Goal: Check status: Check status

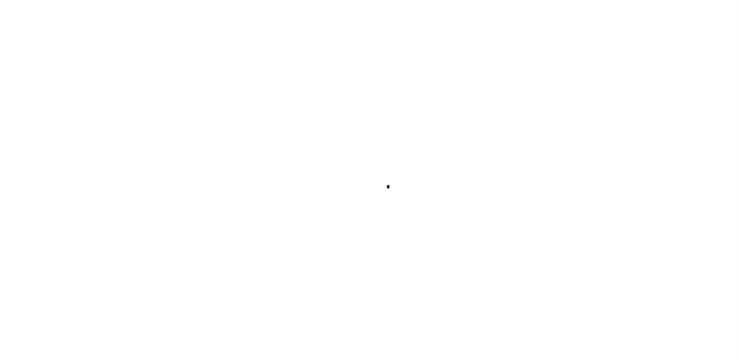
scroll to position [19, 0]
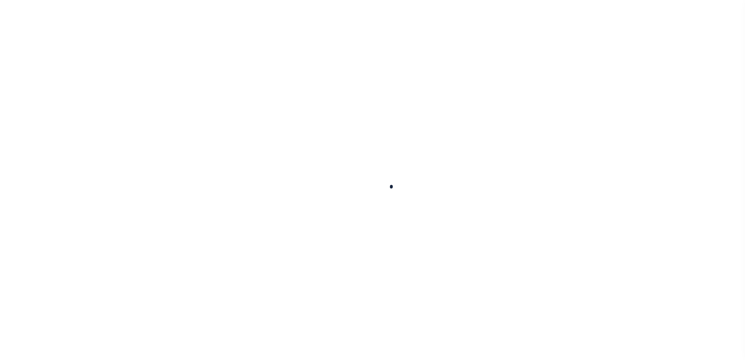
select select "200"
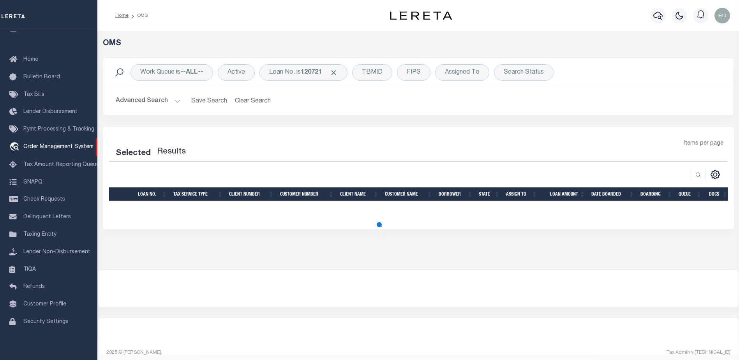
select select "200"
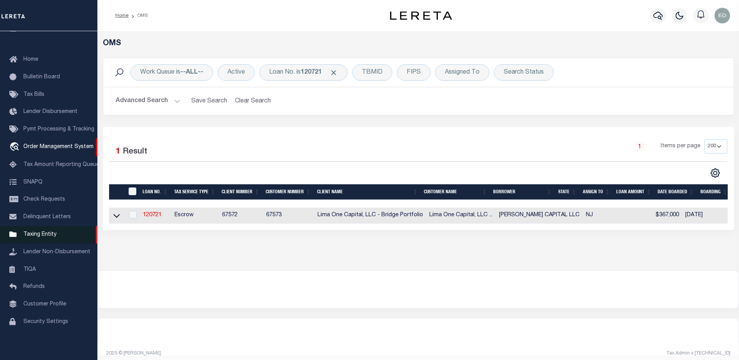
click at [35, 228] on link "Taxing Entity" at bounding box center [48, 235] width 97 height 18
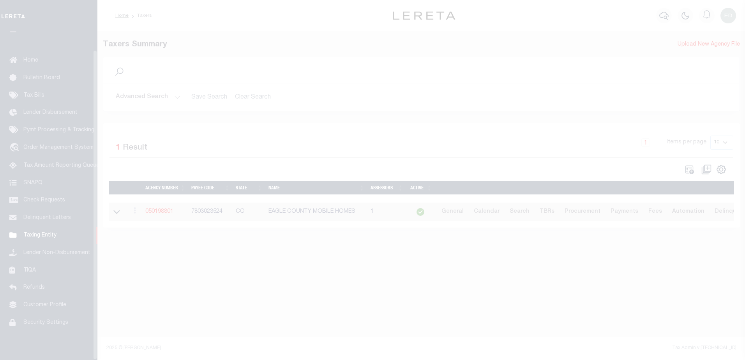
scroll to position [19, 0]
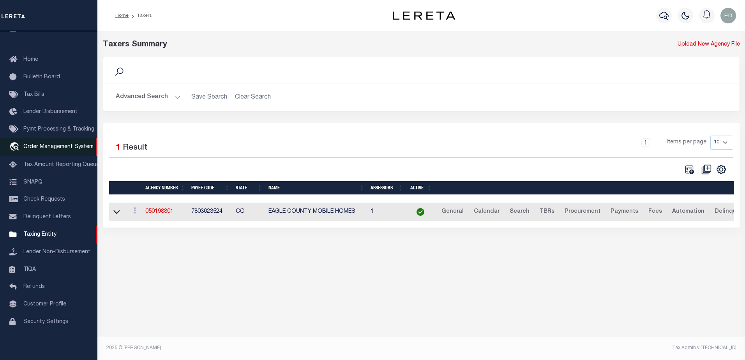
click at [48, 145] on span "Order Management System" at bounding box center [58, 146] width 70 height 5
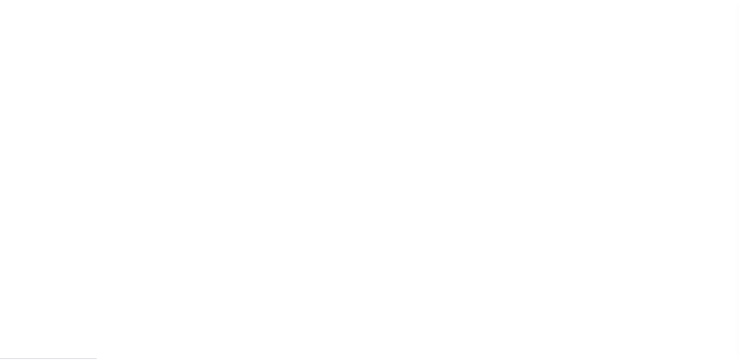
scroll to position [19, 0]
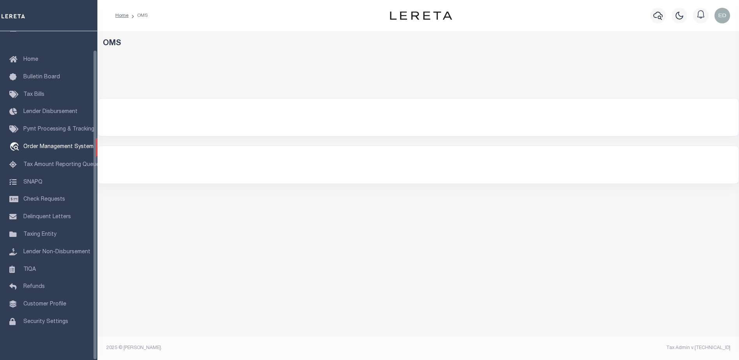
select select "200"
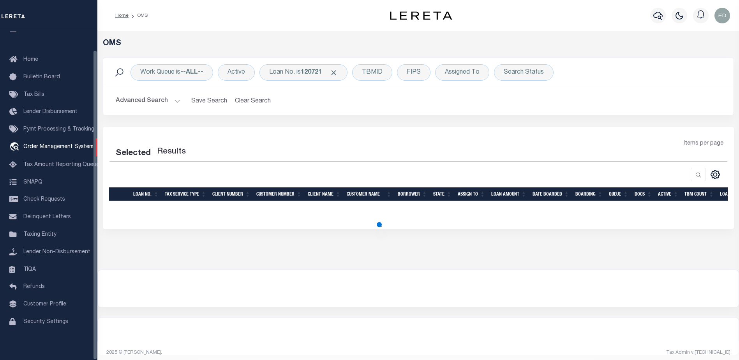
select select "200"
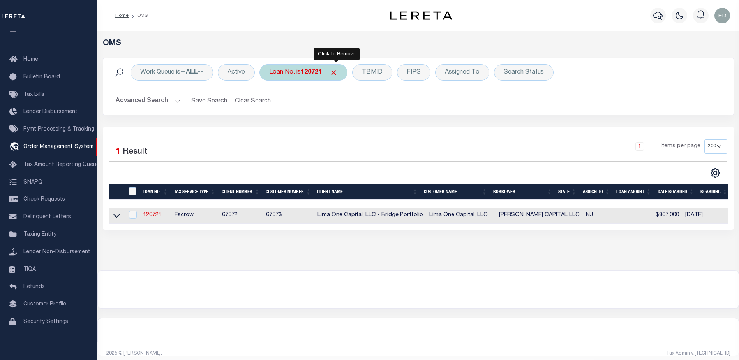
click at [337, 71] on span "Click to Remove" at bounding box center [334, 73] width 8 height 8
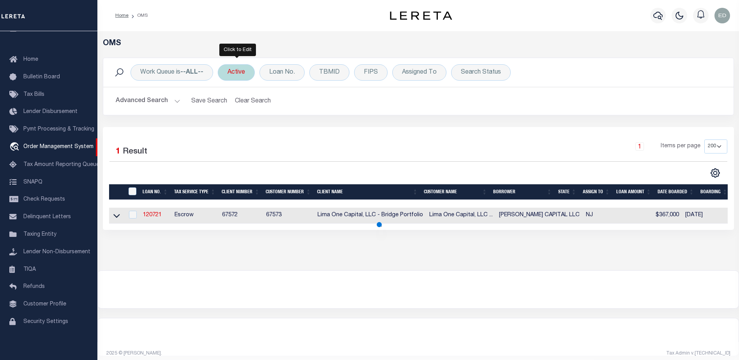
click at [237, 73] on div "Active" at bounding box center [236, 72] width 37 height 16
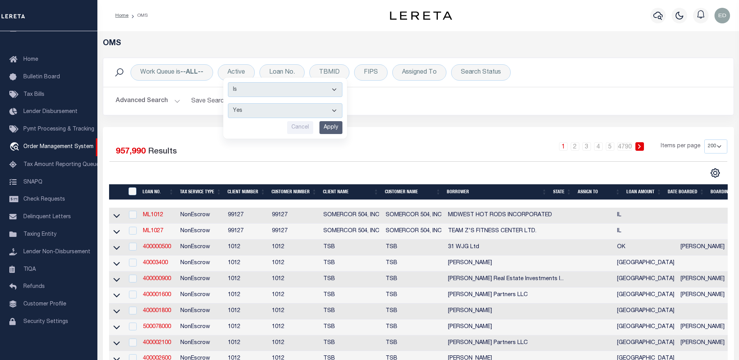
click at [330, 126] on input "Apply" at bounding box center [331, 127] width 23 height 13
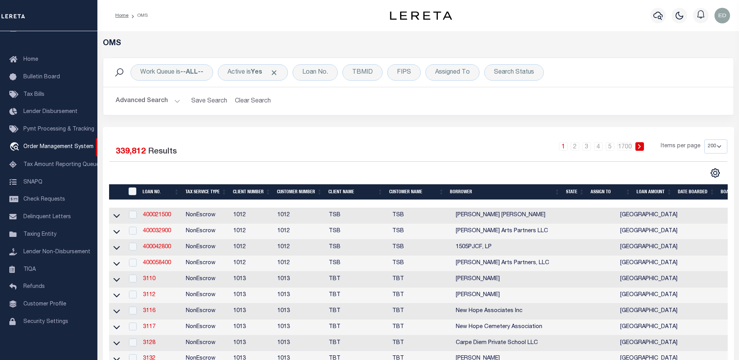
click at [175, 101] on button "Advanced Search" at bounding box center [148, 101] width 65 height 15
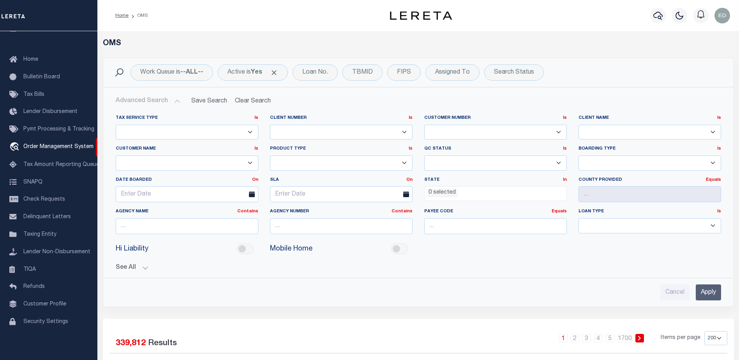
click at [452, 196] on li "0 selected" at bounding box center [442, 193] width 31 height 9
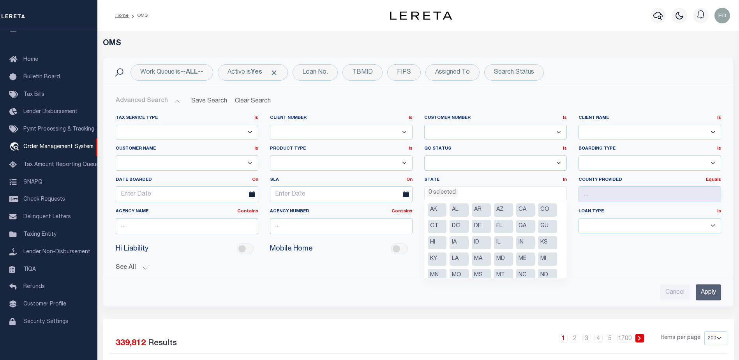
click at [543, 212] on li "CO" at bounding box center [547, 209] width 19 height 13
select select "CO"
click at [714, 291] on input "Apply" at bounding box center [708, 292] width 25 height 16
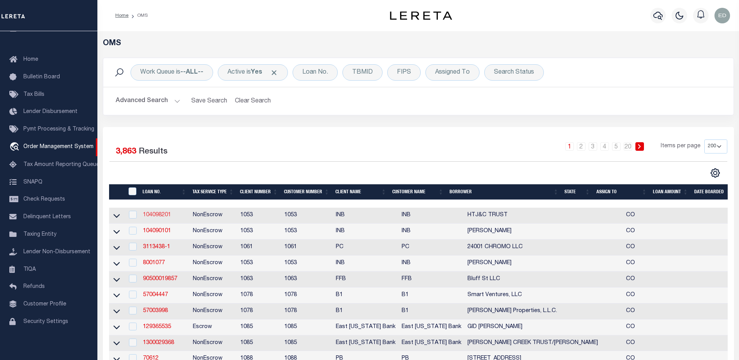
drag, startPoint x: 211, startPoint y: 223, endPoint x: 157, endPoint y: 217, distance: 54.5
click at [157, 217] on link "104098201" at bounding box center [157, 214] width 28 height 5
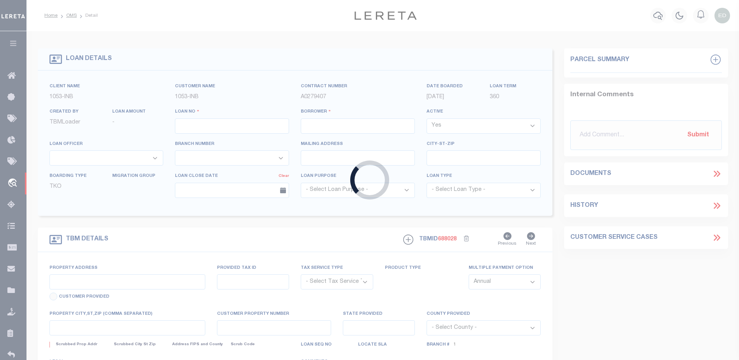
type input "104098201"
type input "HTJ&C TRUST"
select select
select select "NonEscrow"
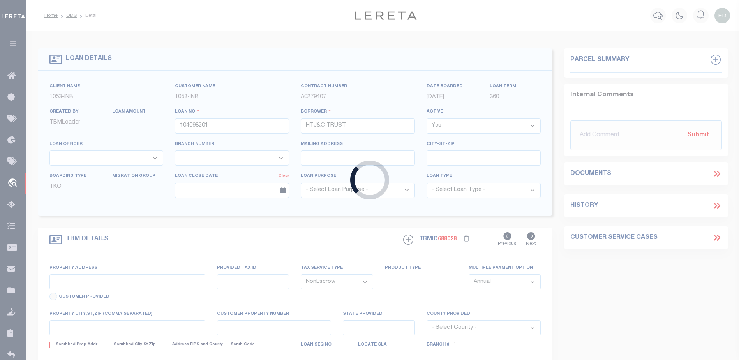
select select "254"
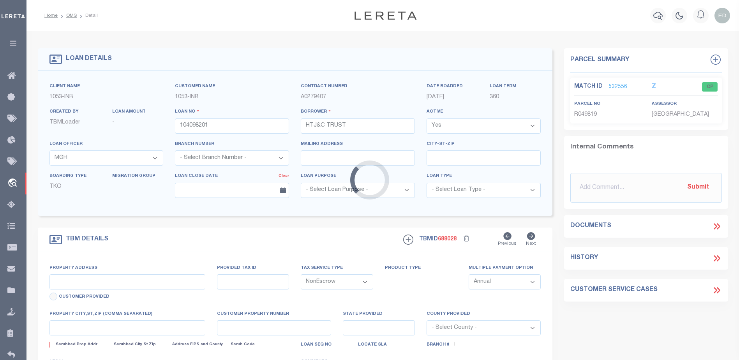
select select "91"
type input "712 WEBB PEAK"
type input "210720102002"
type input "EDWARDS CO"
type input "CO"
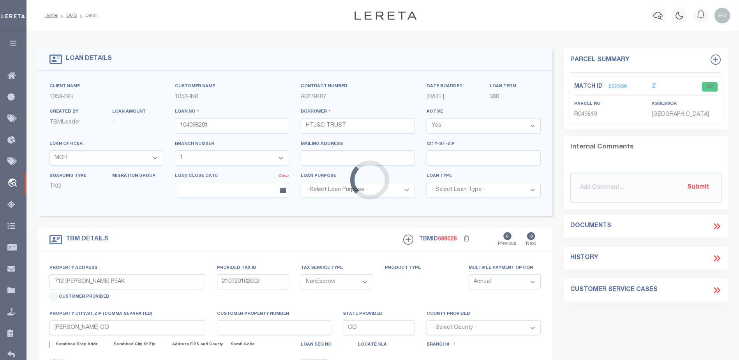
select select
type textarea "R.049819"
type textarea "CTY collects all tax (970) 328.8860 due 02/28/14 SECOND HALF DUE JUNE 15"
select select "2"
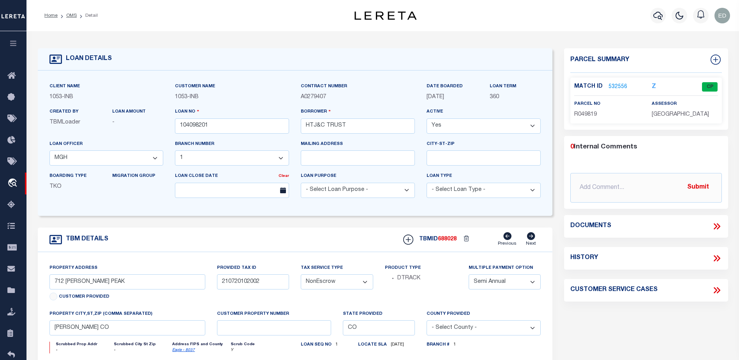
click at [614, 83] on link "532556" at bounding box center [618, 87] width 19 height 8
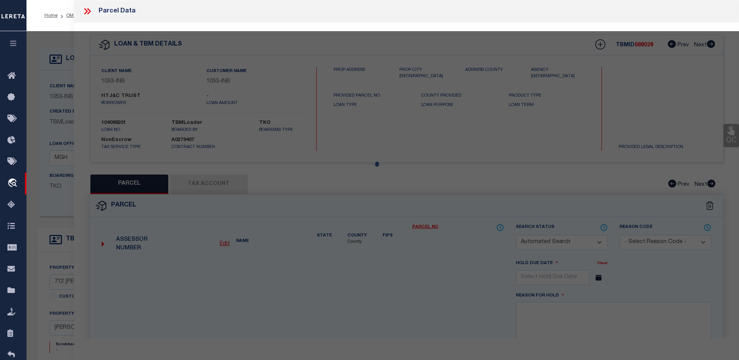
checkbox input "false"
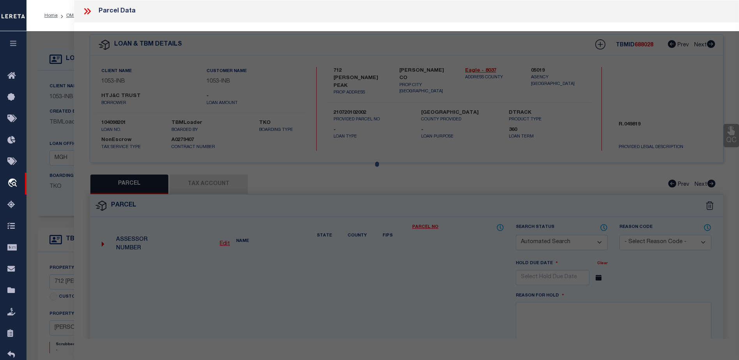
select select "CP"
type input "[PERSON_NAME], TRUSTEE"
type input "2107-201-02-002"
type input "712 [PERSON_NAME] PEAK"
type input "[PERSON_NAME] CO 81632"
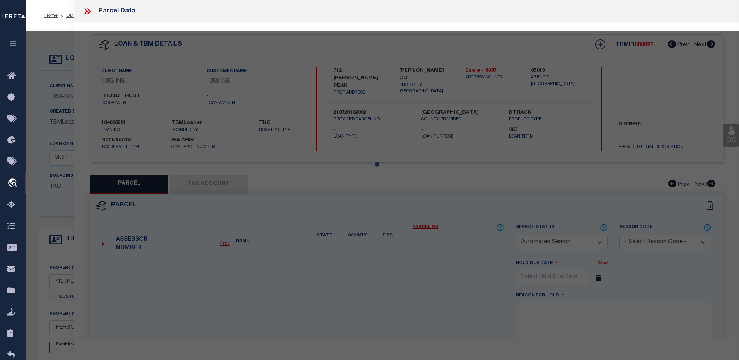
type textarea "Subdivision: CORDILLERA SUB FIL 35 Block: 1 Lot: 6 701251 MAP [DATE] 776840 DEC…"
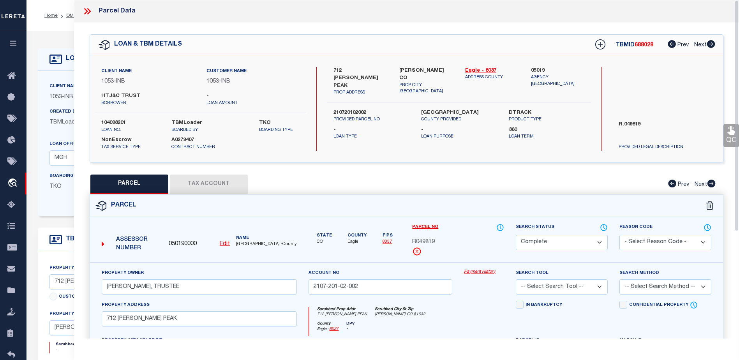
click at [215, 184] on button "Tax Account" at bounding box center [209, 184] width 78 height 19
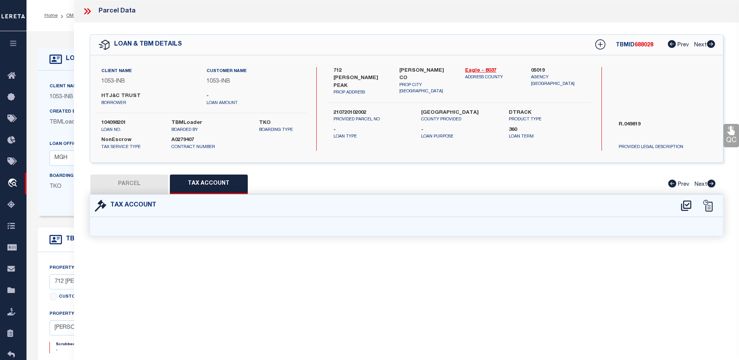
select select "100"
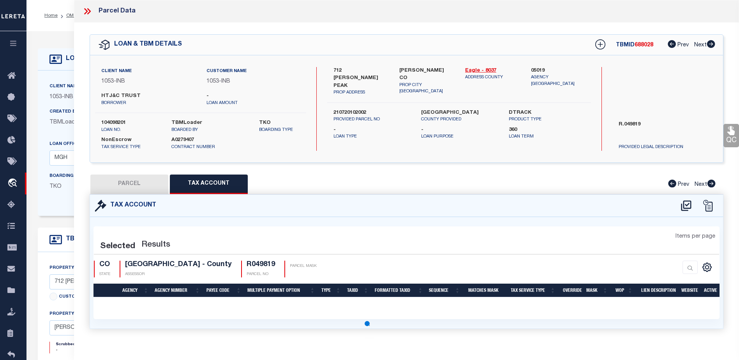
select select "100"
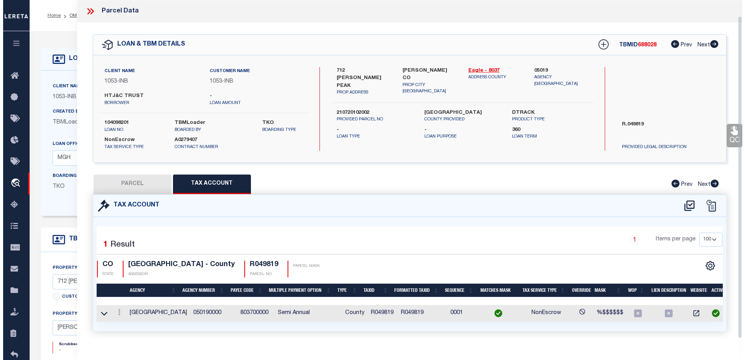
scroll to position [16, 0]
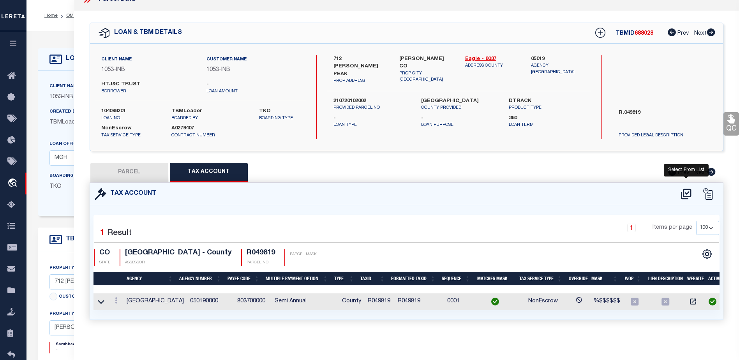
click at [684, 192] on icon at bounding box center [686, 194] width 13 height 12
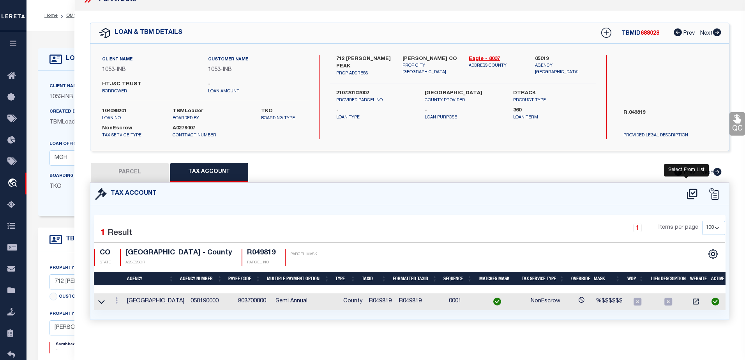
select select "100"
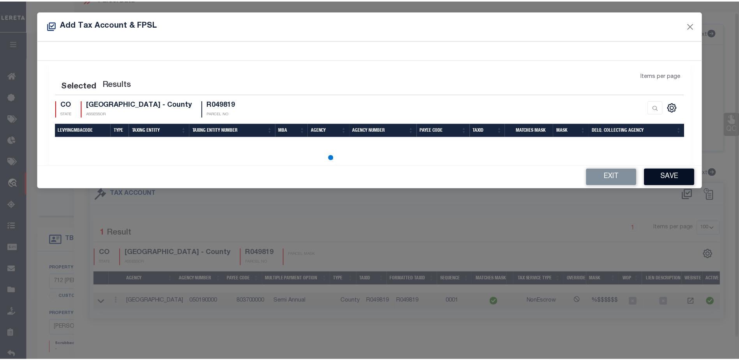
scroll to position [11, 0]
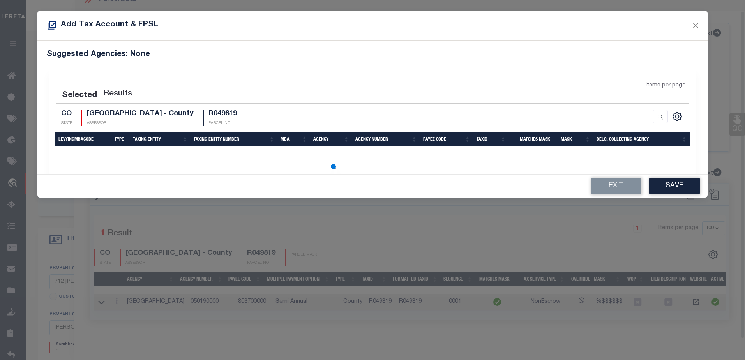
select select "100"
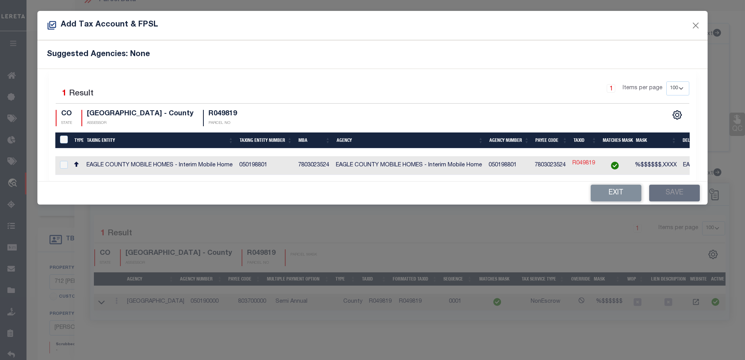
click at [585, 161] on link "R049819" at bounding box center [583, 163] width 23 height 9
type input "R049819"
type textarea "%$$$$$$,XXXX"
checkbox input "true"
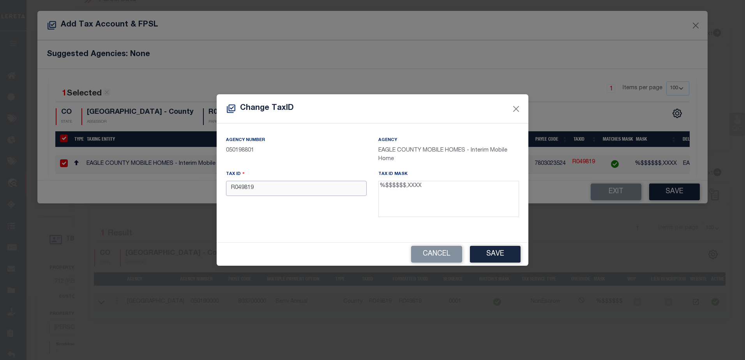
click at [295, 185] on input "R049819" at bounding box center [296, 188] width 141 height 15
click at [281, 190] on input "1234" at bounding box center [296, 188] width 141 height 15
click at [279, 189] on input "1234" at bounding box center [296, 188] width 141 height 15
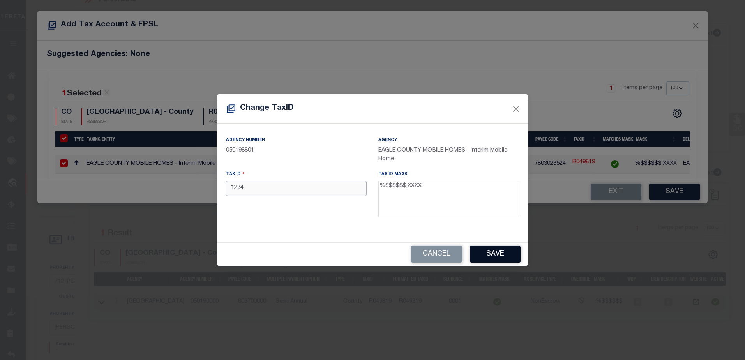
type input "1234"
click at [495, 253] on button "Save" at bounding box center [495, 254] width 51 height 17
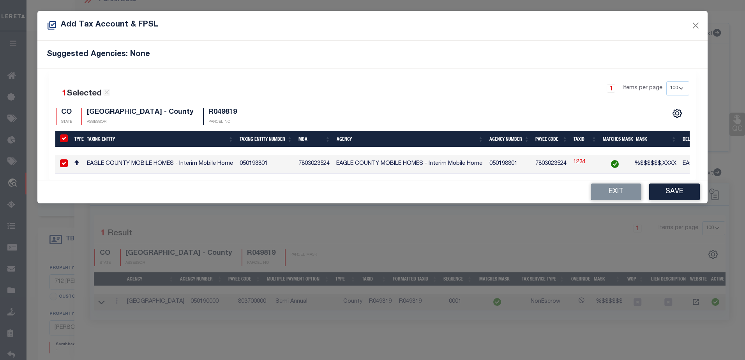
click at [592, 162] on td "1234" at bounding box center [584, 164] width 28 height 19
checkbox input "false"
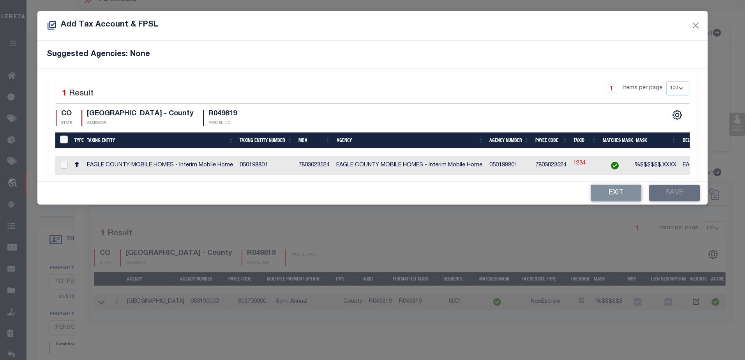
click at [592, 162] on td "1234" at bounding box center [584, 165] width 28 height 19
checkbox input "true"
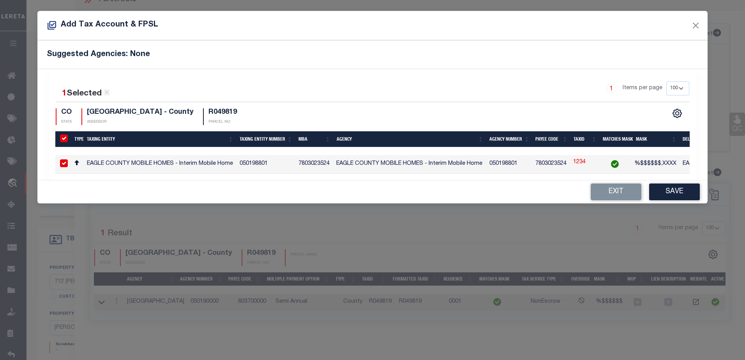
click at [592, 162] on td "1234" at bounding box center [584, 164] width 28 height 19
checkbox input "false"
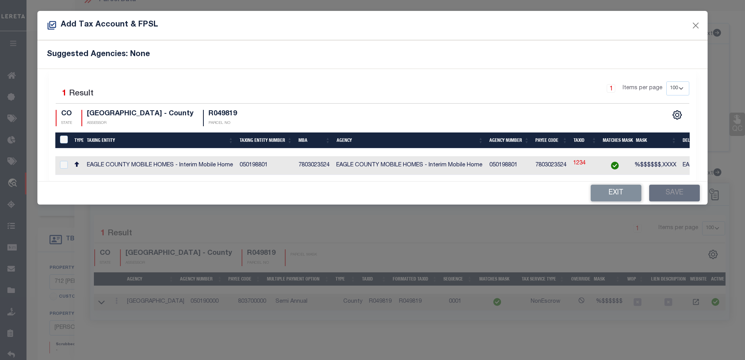
drag, startPoint x: 592, startPoint y: 162, endPoint x: 587, endPoint y: 163, distance: 4.4
click at [587, 163] on td "1234" at bounding box center [584, 165] width 28 height 19
checkbox input "true"
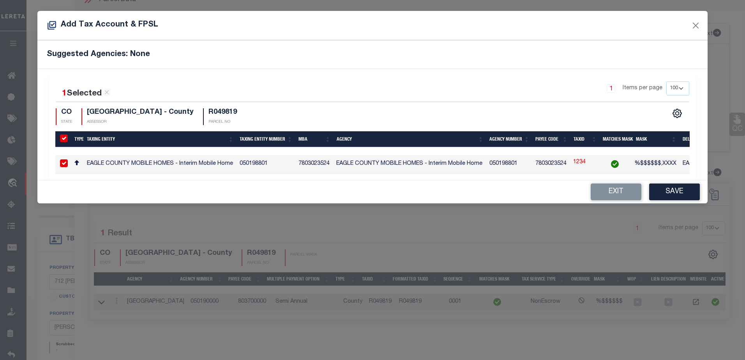
click at [587, 163] on td "1234" at bounding box center [584, 164] width 28 height 19
checkbox input "false"
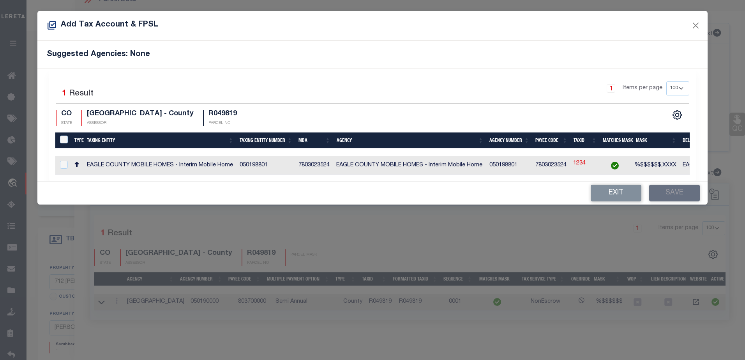
drag, startPoint x: 587, startPoint y: 163, endPoint x: 569, endPoint y: 163, distance: 18.3
click at [569, 163] on tr "EAGLE COUNTY MOBILE HOMES - Interim Mobile Home 050198801 7803023524 EAGLE COUN…" at bounding box center [443, 165] width 777 height 19
click at [698, 23] on button "Close" at bounding box center [696, 25] width 10 height 10
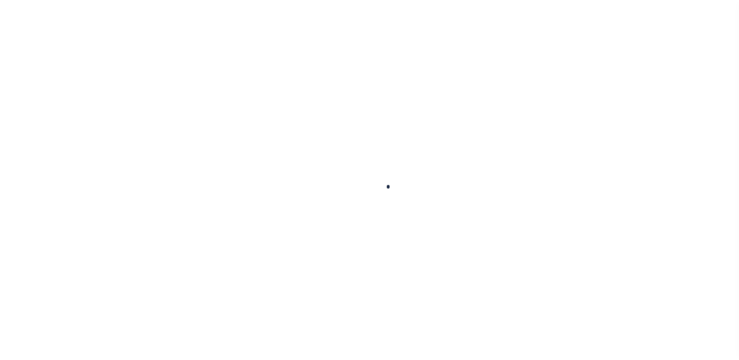
scroll to position [19, 0]
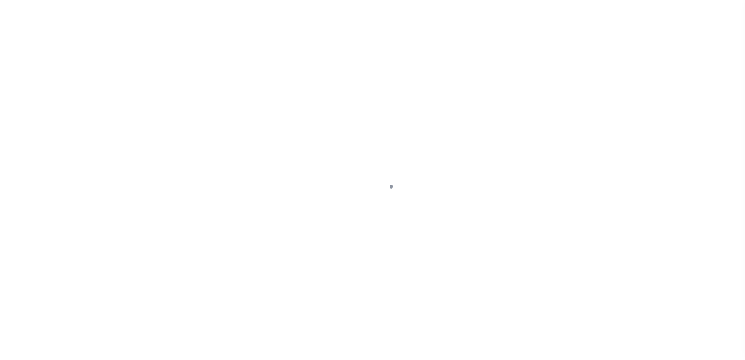
select select "200"
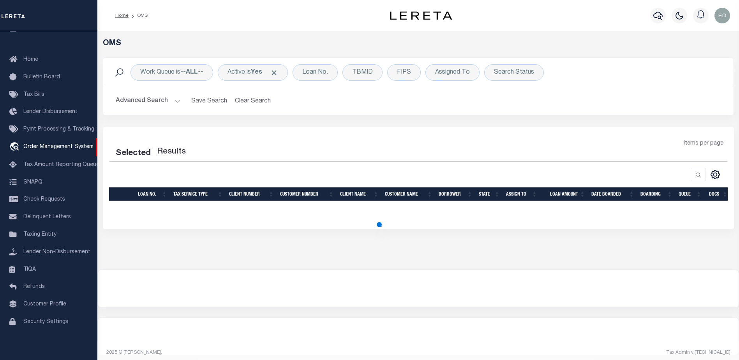
select select "200"
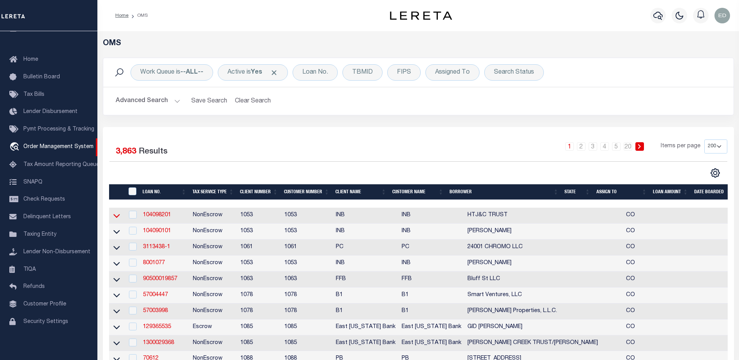
click at [115, 217] on icon at bounding box center [116, 216] width 7 height 4
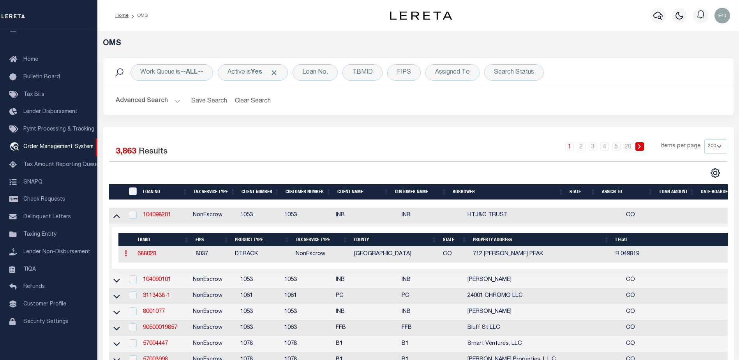
click at [127, 254] on icon at bounding box center [126, 253] width 2 height 6
click at [126, 254] on icon at bounding box center [126, 253] width 2 height 6
click at [141, 253] on link "688028" at bounding box center [147, 253] width 19 height 5
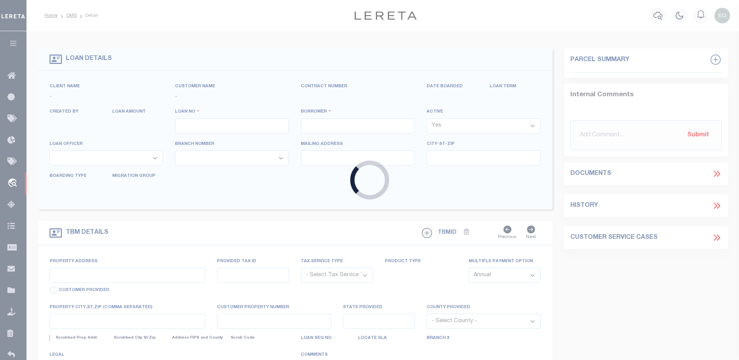
type input "104098201"
type input "HTJ&C TRUST"
select select
select select "NonEscrow"
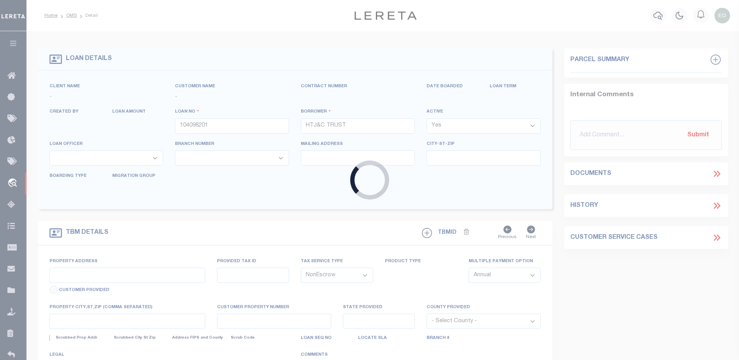
type input "712 [PERSON_NAME] PEAK"
type input "210720102002"
type input "[PERSON_NAME] CO"
type input "CO"
select select
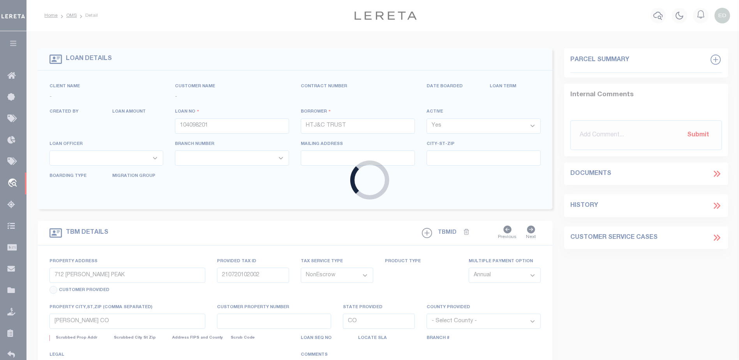
type textarea "R.049819"
type textarea "CTY collects all tax (970) 328.8860 due 02/28/14 SECOND HALF DUE JUNE 15"
select select "254"
select select "91"
select select "2"
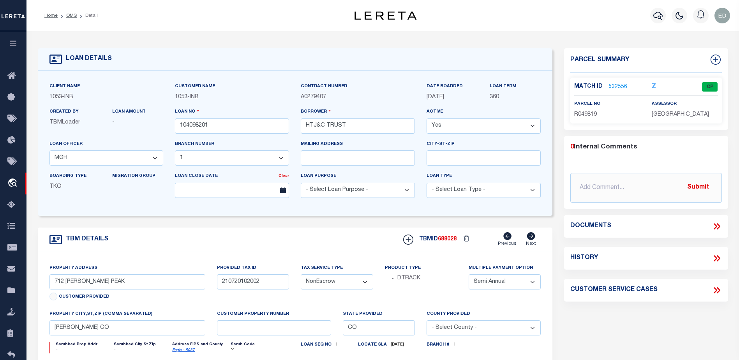
click at [616, 86] on link "532556" at bounding box center [618, 87] width 19 height 8
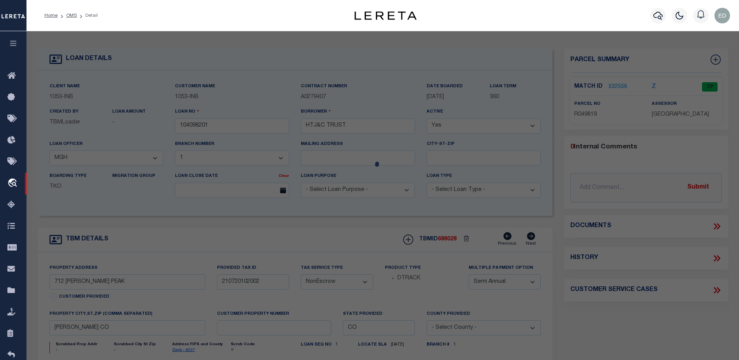
checkbox input "false"
select select "CP"
type input "ALTON JAY BURNS, TRUSTEE"
type input "2107-201-02-002"
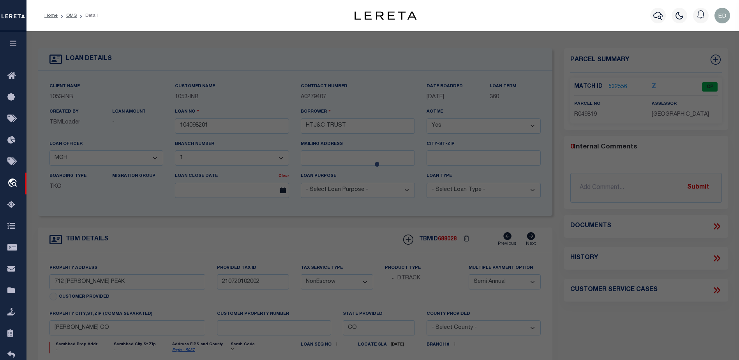
type input "712 [PERSON_NAME] PEAK"
type input "EDWARDS CO 81632"
type textarea "Subdivision: CORDILLERA SUB FIL 35 Block: 1 Lot: 6 701251 MAP [DATE] 776840 DEC…"
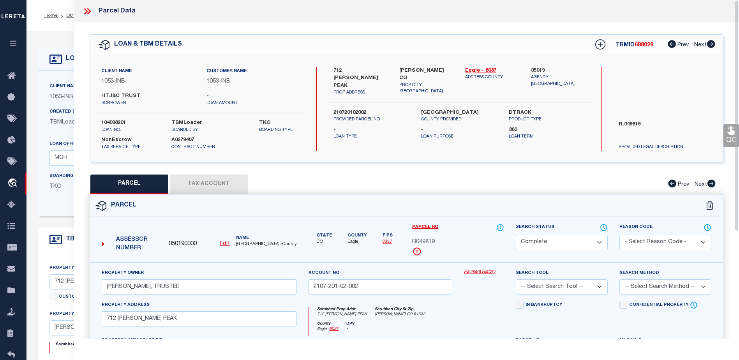
click at [218, 184] on button "Tax Account" at bounding box center [209, 184] width 78 height 19
select select "100"
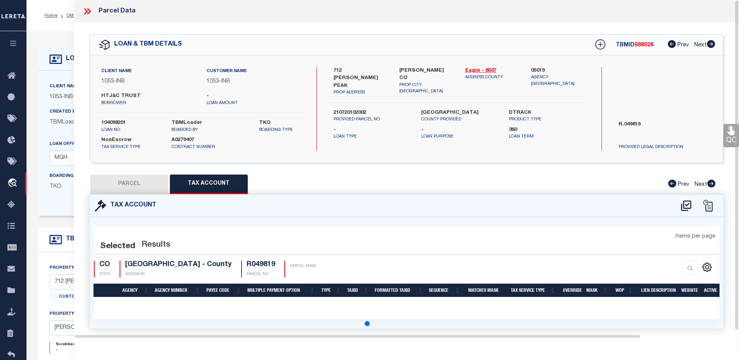
select select "100"
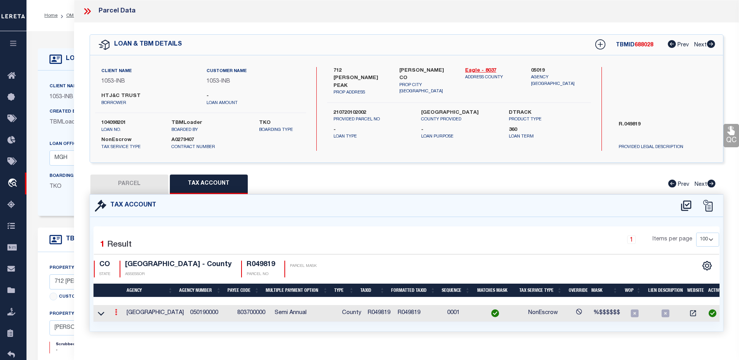
click at [116, 313] on icon at bounding box center [116, 312] width 2 height 6
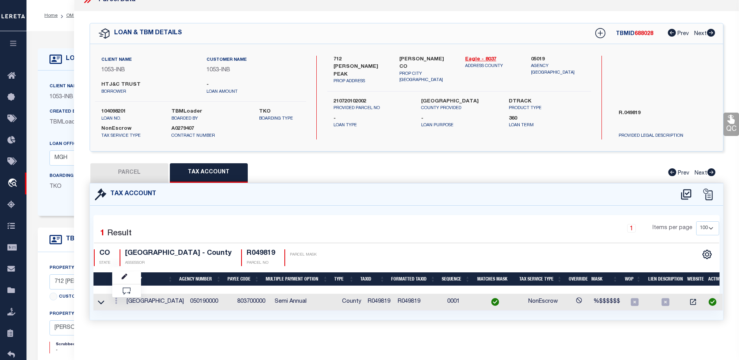
click at [133, 317] on div "Selected 1 Result 1 Items per page 10 25 50 100 CO STATE" at bounding box center [406, 263] width 633 height 114
click at [117, 300] on icon at bounding box center [116, 301] width 2 height 6
click at [118, 301] on link at bounding box center [116, 302] width 9 height 6
click at [116, 300] on icon at bounding box center [116, 301] width 2 height 6
click at [118, 297] on div at bounding box center [116, 301] width 9 height 9
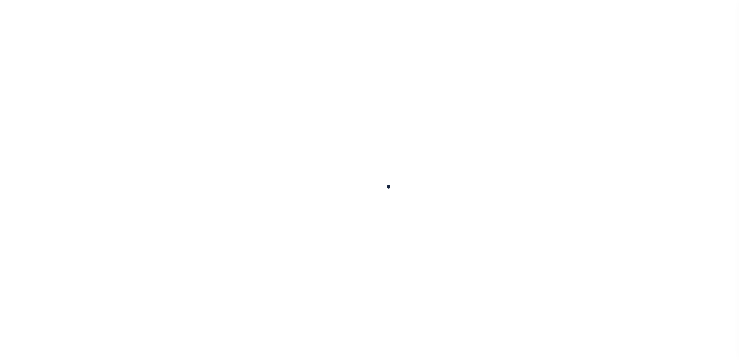
scroll to position [18, 0]
type input "104098201"
type input "HTJ&C TRUST"
select select
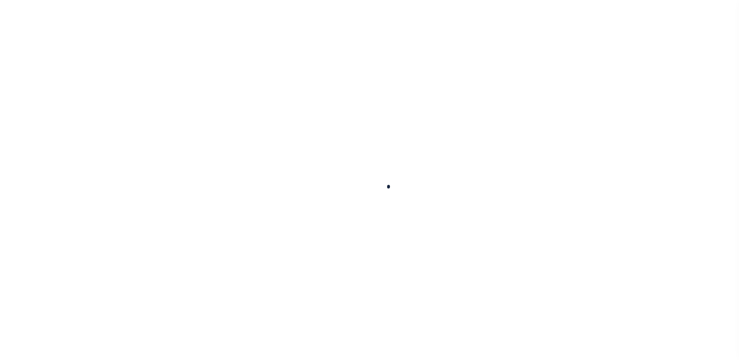
select select "NonEscrow"
type input "712 [PERSON_NAME] PEAK"
type input "210720102002"
type input "[PERSON_NAME] CO"
type input "CO"
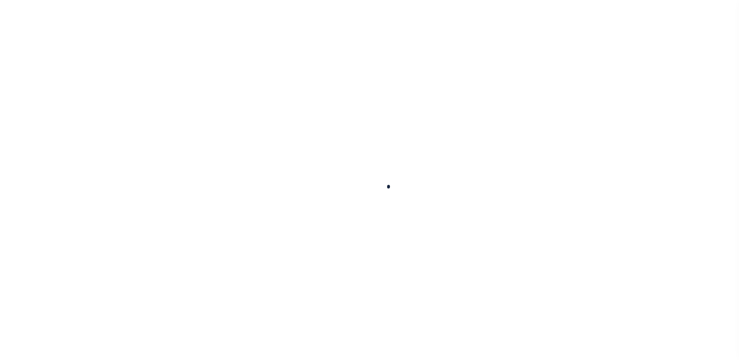
select select
type textarea "R.049819"
type textarea "CTY collects all tax [PHONE_NUMBER] due [DATE] SECOND HALF DUE [DATE]"
select select "254"
select select "91"
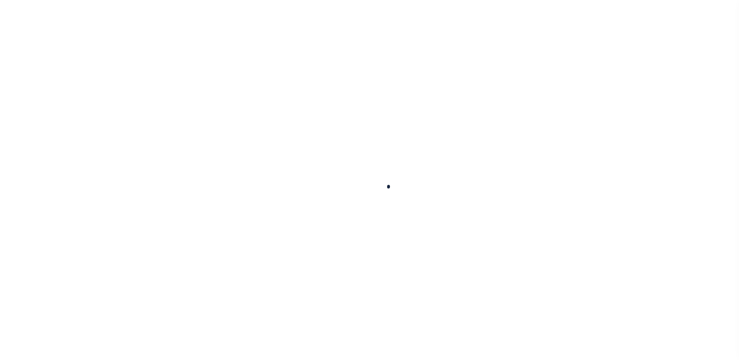
select select "2"
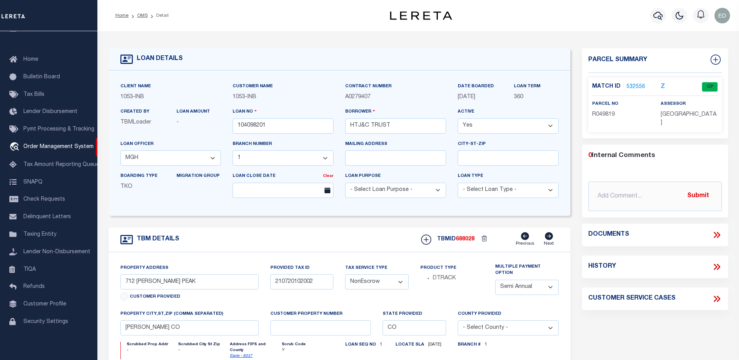
click at [633, 86] on link "532556" at bounding box center [636, 87] width 19 height 8
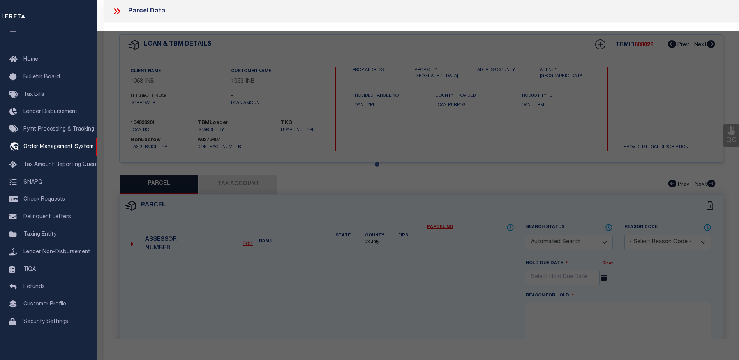
checkbox input "false"
select select "CP"
type input "[PERSON_NAME], TRUSTEE"
type input "2107-201-02-002"
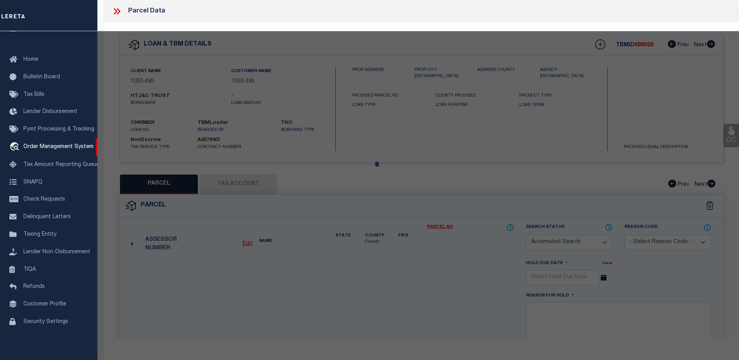
type input "712 [PERSON_NAME] PEAK"
type input "EDWARDS CO 81632"
type textarea "Subdivision: CORDILLERA SUB FIL 35 Block: 1 Lot: 6 701251 MAP 06-29-99 776840 D…"
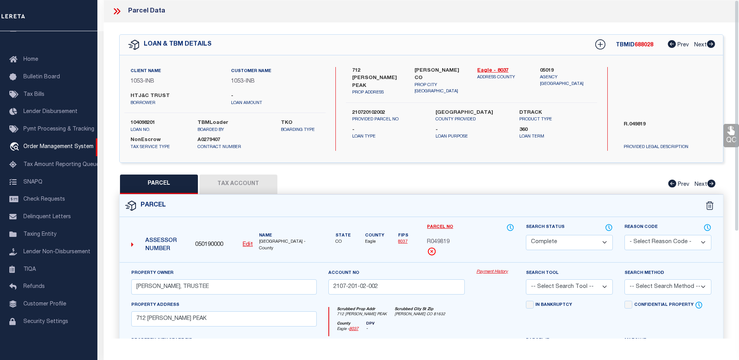
click at [237, 179] on button "Tax Account" at bounding box center [239, 184] width 78 height 19
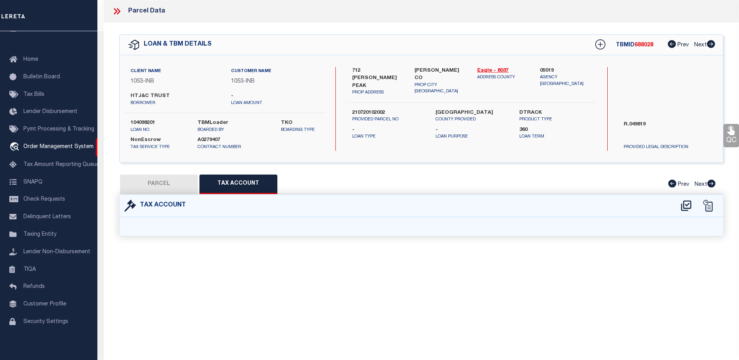
select select "100"
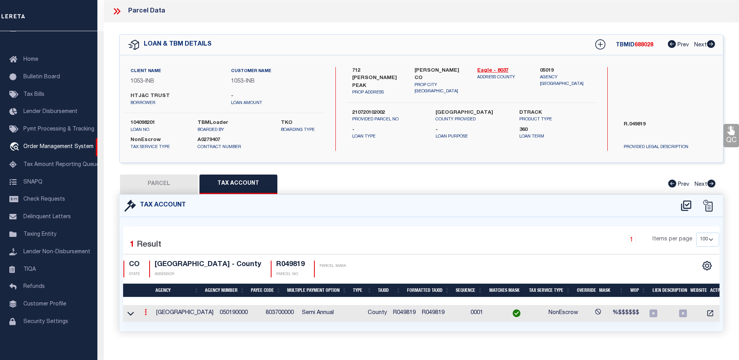
click at [145, 311] on icon at bounding box center [146, 312] width 2 height 6
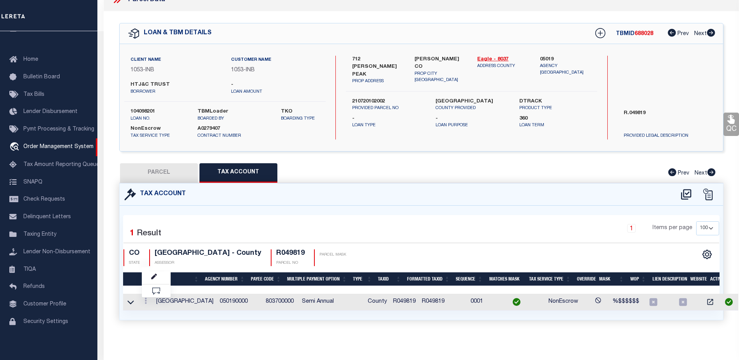
click at [166, 320] on div "Tax Account 1 1" at bounding box center [421, 261] width 616 height 156
click at [147, 301] on icon at bounding box center [146, 301] width 2 height 6
click at [146, 302] on icon at bounding box center [146, 301] width 2 height 6
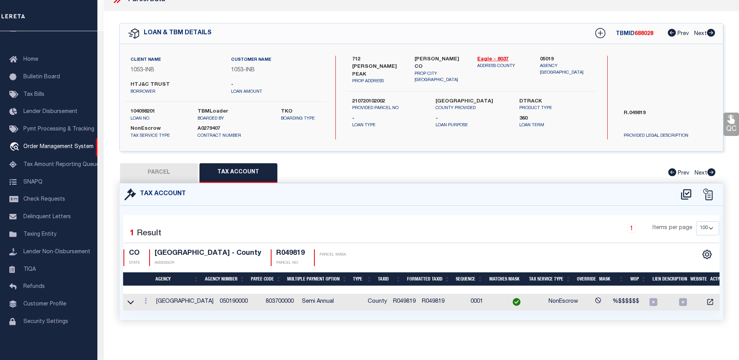
click at [323, 167] on div "PARCEL Tax Account Prev Next" at bounding box center [421, 172] width 604 height 19
click at [132, 302] on icon at bounding box center [130, 302] width 7 height 4
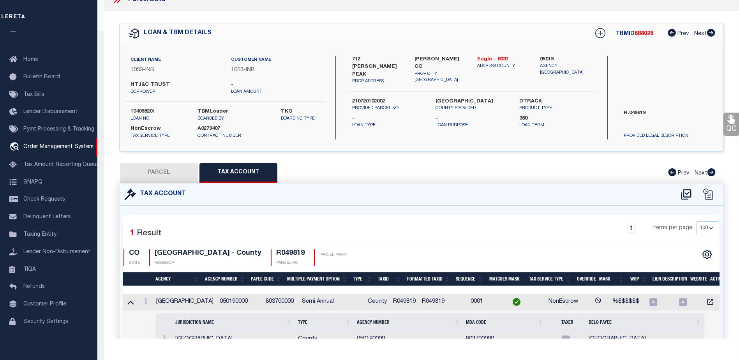
click at [132, 302] on icon at bounding box center [130, 302] width 7 height 8
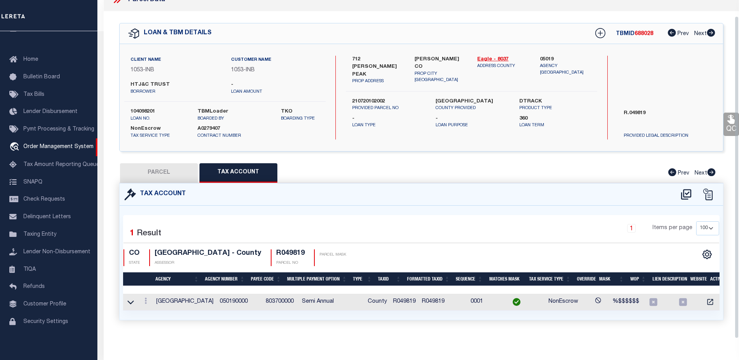
scroll to position [16, 0]
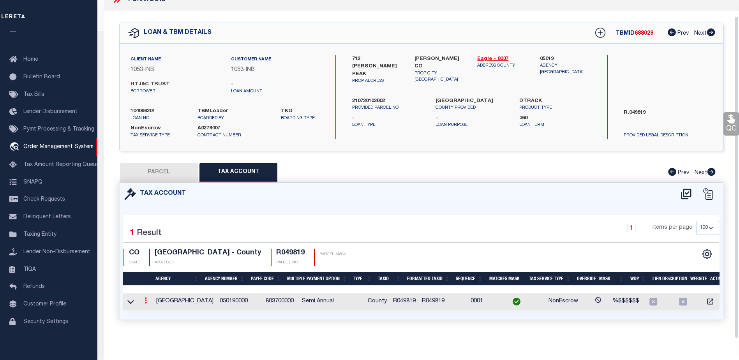
click at [145, 297] on icon at bounding box center [146, 300] width 2 height 6
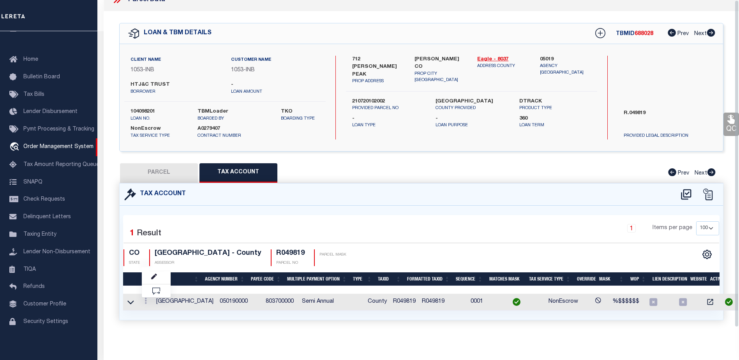
scroll to position [0, 0]
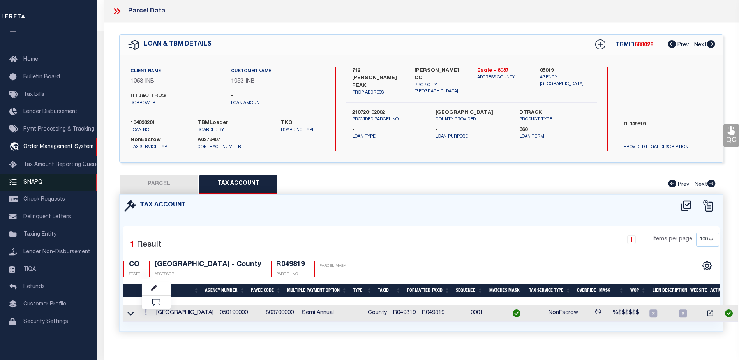
click at [37, 184] on span "SNAPQ" at bounding box center [32, 181] width 19 height 5
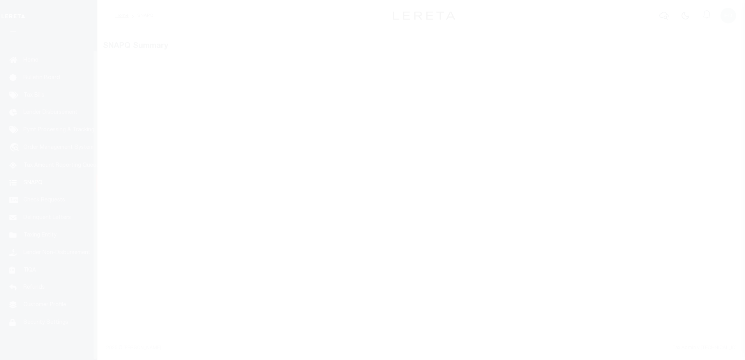
scroll to position [19, 0]
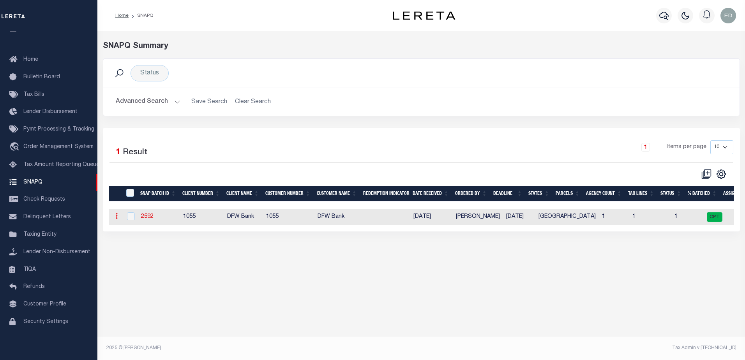
click at [115, 217] on icon at bounding box center [116, 216] width 2 height 6
click at [51, 144] on span "Order Management System" at bounding box center [58, 146] width 70 height 5
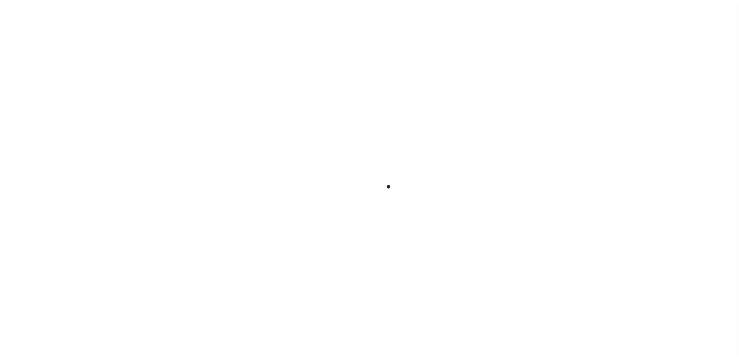
scroll to position [19, 0]
select select "200"
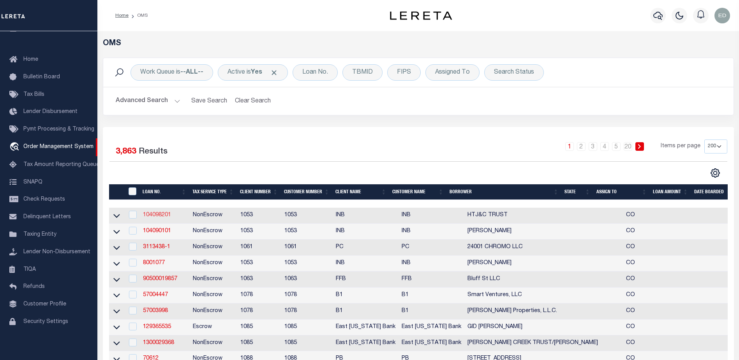
click at [166, 216] on link "104098201" at bounding box center [157, 214] width 28 height 5
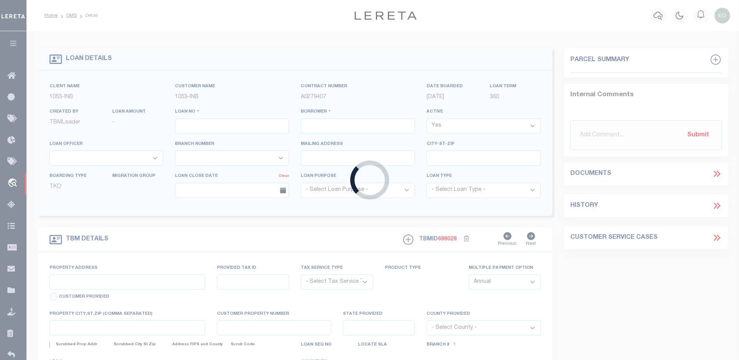
type input "104098201"
type input "HTJ&C TRUST"
select select
select select "NonEscrow"
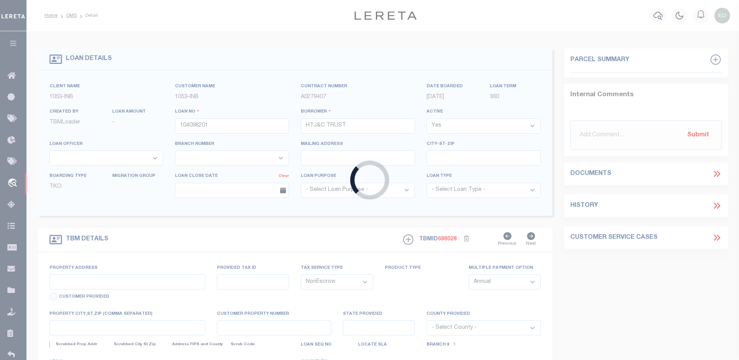
type input "712 [PERSON_NAME] PEAK"
type input "210720102002"
type input "[PERSON_NAME] CO"
type input "CO"
select select
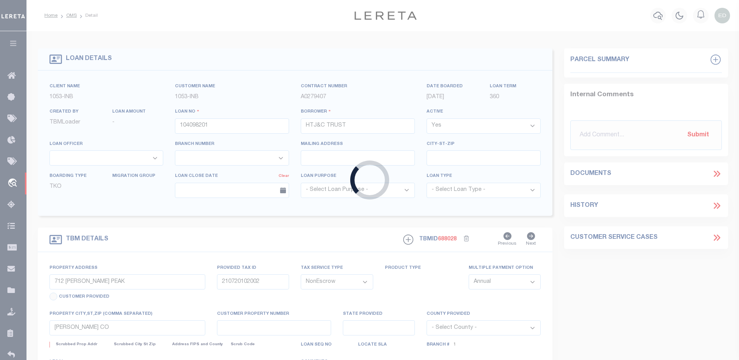
type textarea "R.049819"
type textarea "CTY collects all tax [PHONE_NUMBER] due [DATE] SECOND HALF DUE [DATE]"
select select "254"
select select "91"
select select "2"
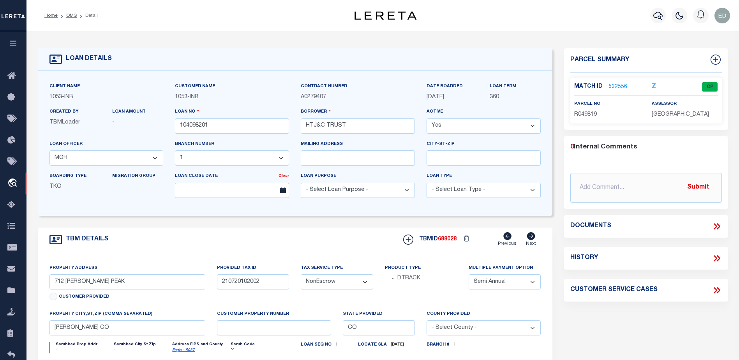
click at [617, 84] on link "532556" at bounding box center [618, 87] width 19 height 8
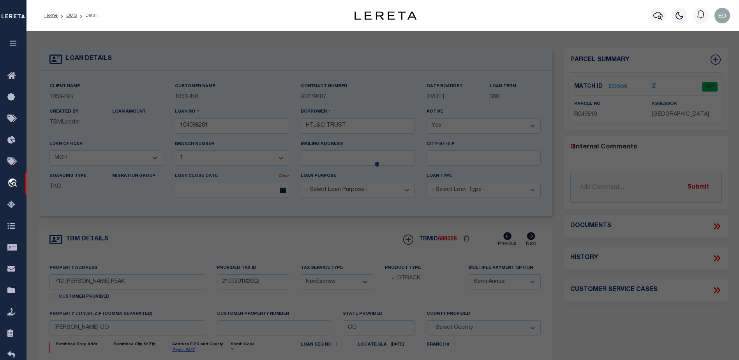
checkbox input "false"
select select "CP"
type input "ALTON JAY BURNS, TRUSTEE"
type input "2107-201-02-002"
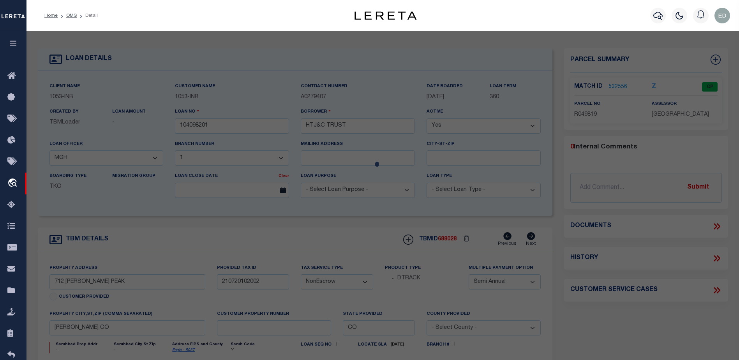
type input "712 [PERSON_NAME] PEAK"
type input "EDWARDS CO 81632"
type textarea "Subdivision: CORDILLERA SUB FIL 35 Block: 1 Lot: 6 701251 MAP [DATE] 776840 DEC…"
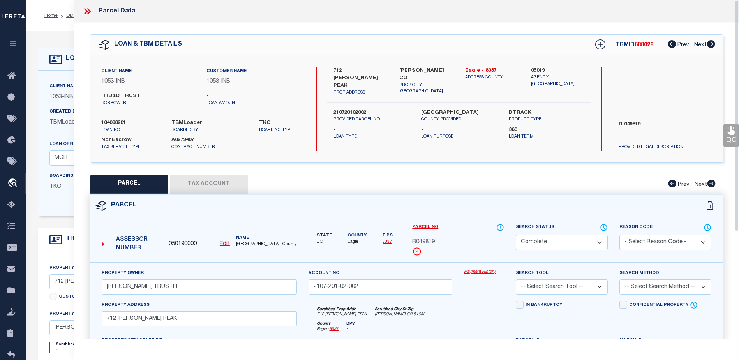
click at [487, 273] on link "Payment History" at bounding box center [484, 272] width 40 height 7
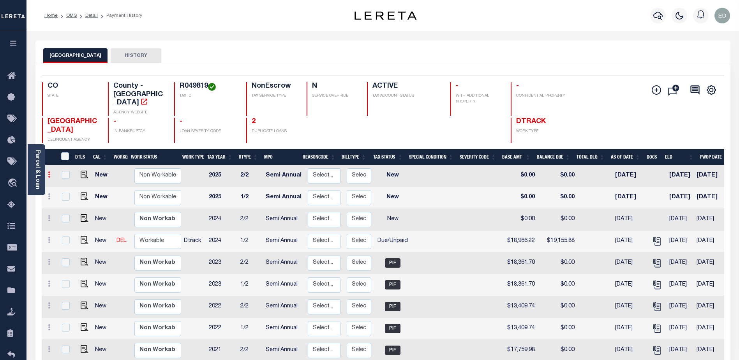
click at [51, 173] on link at bounding box center [49, 176] width 9 height 6
click at [49, 171] on icon at bounding box center [49, 174] width 2 height 6
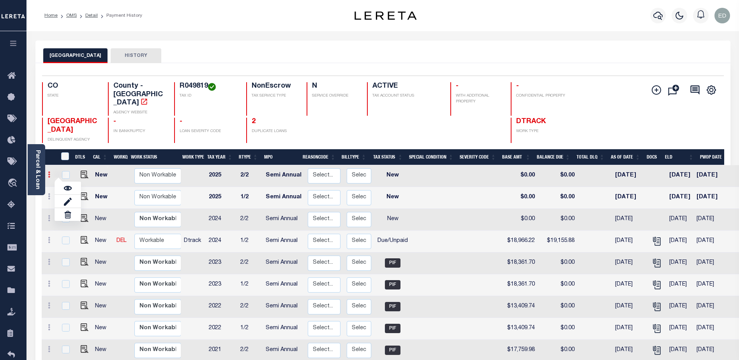
click at [51, 173] on link at bounding box center [49, 176] width 9 height 6
click at [50, 173] on link at bounding box center [49, 176] width 9 height 6
click at [382, 49] on div "EAGLE COUNTY HISTORY" at bounding box center [383, 55] width 680 height 14
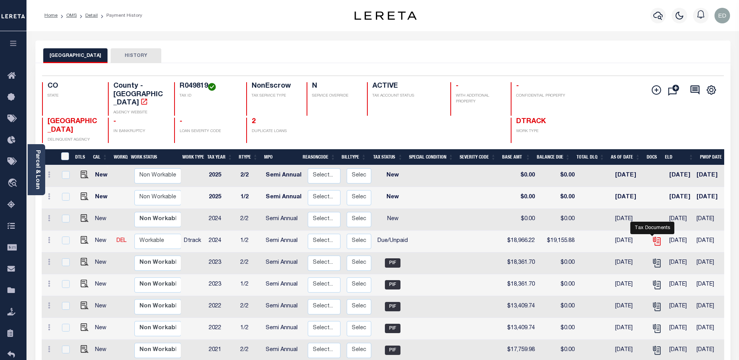
click at [653, 236] on icon "" at bounding box center [657, 241] width 10 height 10
